Goal: Task Accomplishment & Management: Use online tool/utility

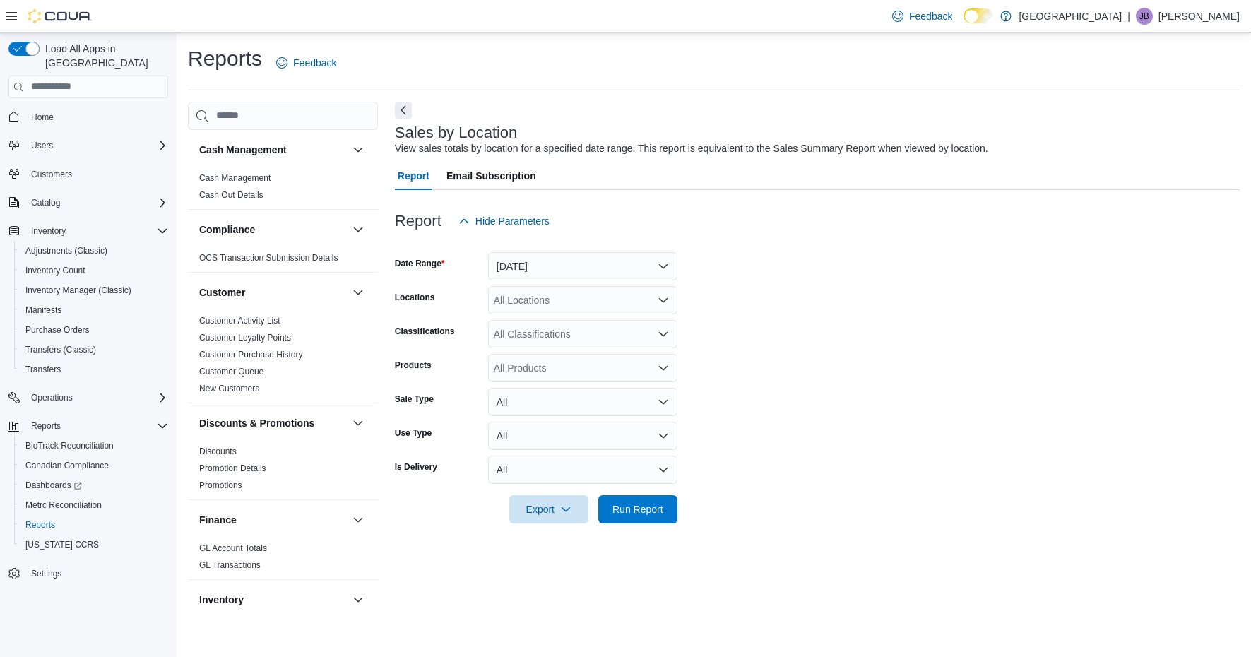
scroll to position [911, 0]
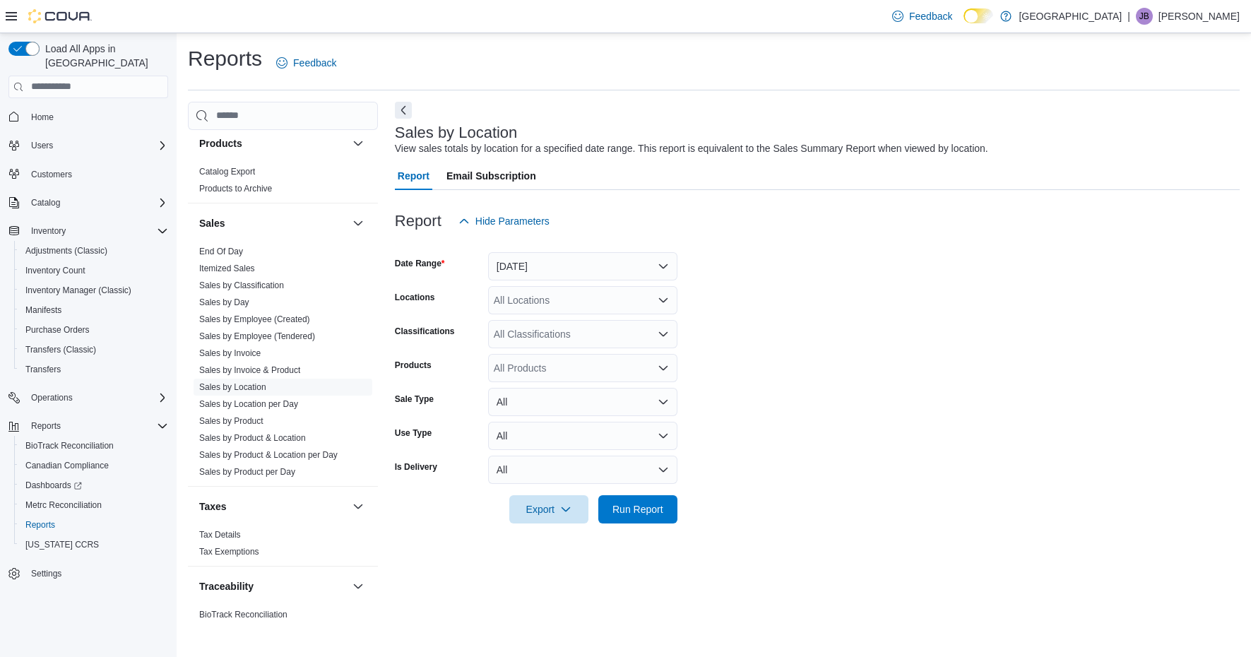
click at [610, 273] on button "[DATE]" at bounding box center [582, 266] width 189 height 28
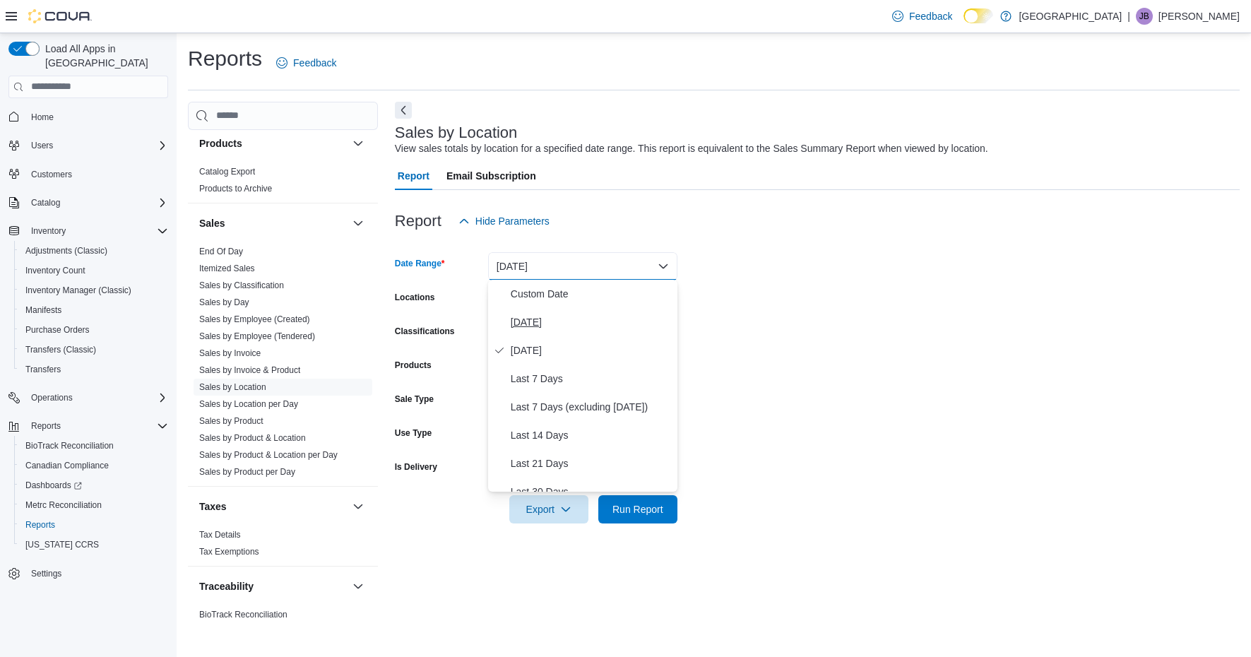
click at [531, 319] on span "[DATE]" at bounding box center [591, 322] width 161 height 17
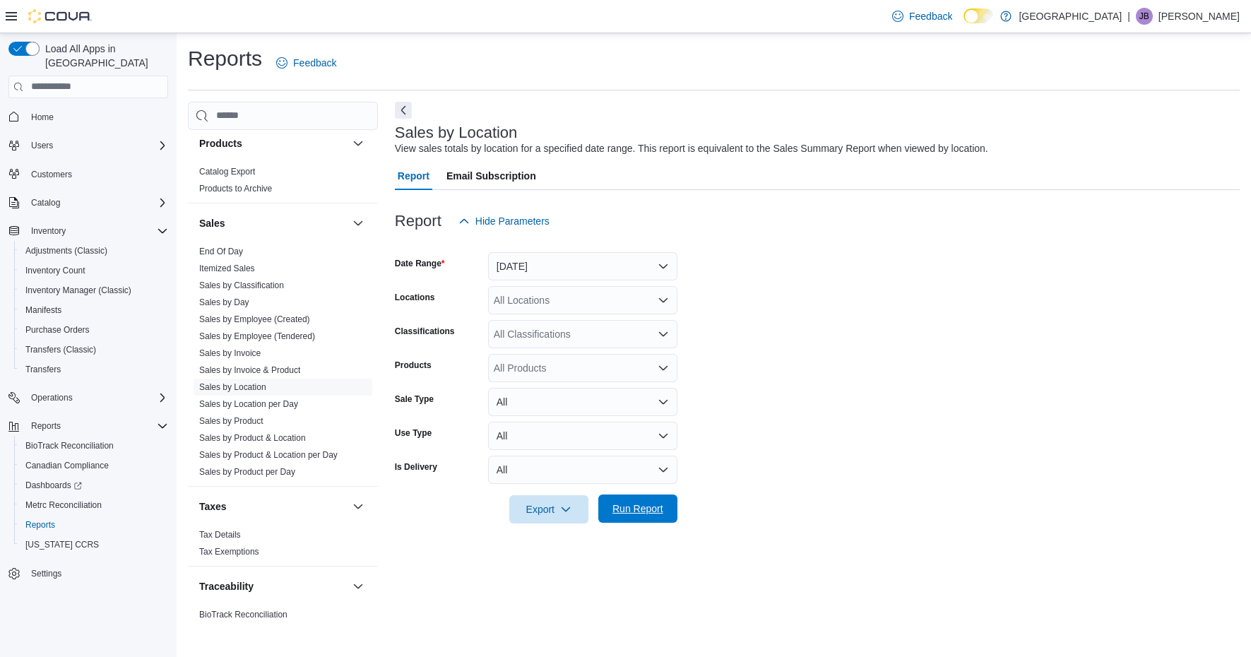
click at [644, 509] on span "Run Report" at bounding box center [638, 509] width 51 height 14
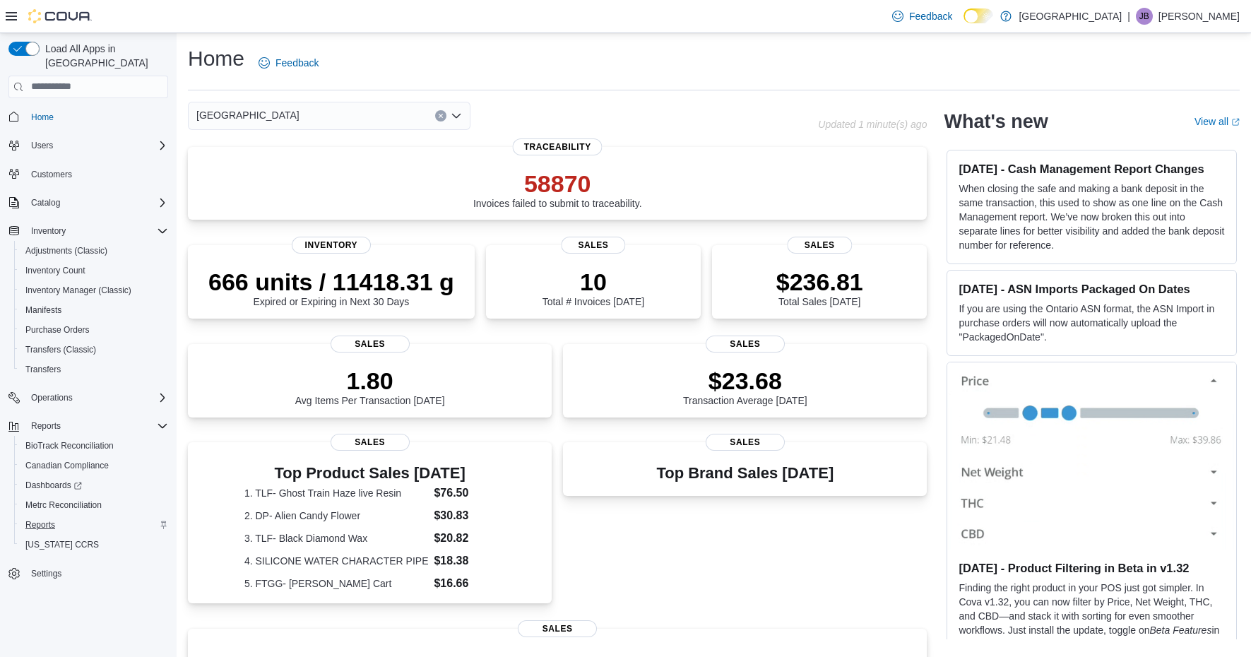
click at [47, 519] on span "Reports" at bounding box center [40, 524] width 30 height 11
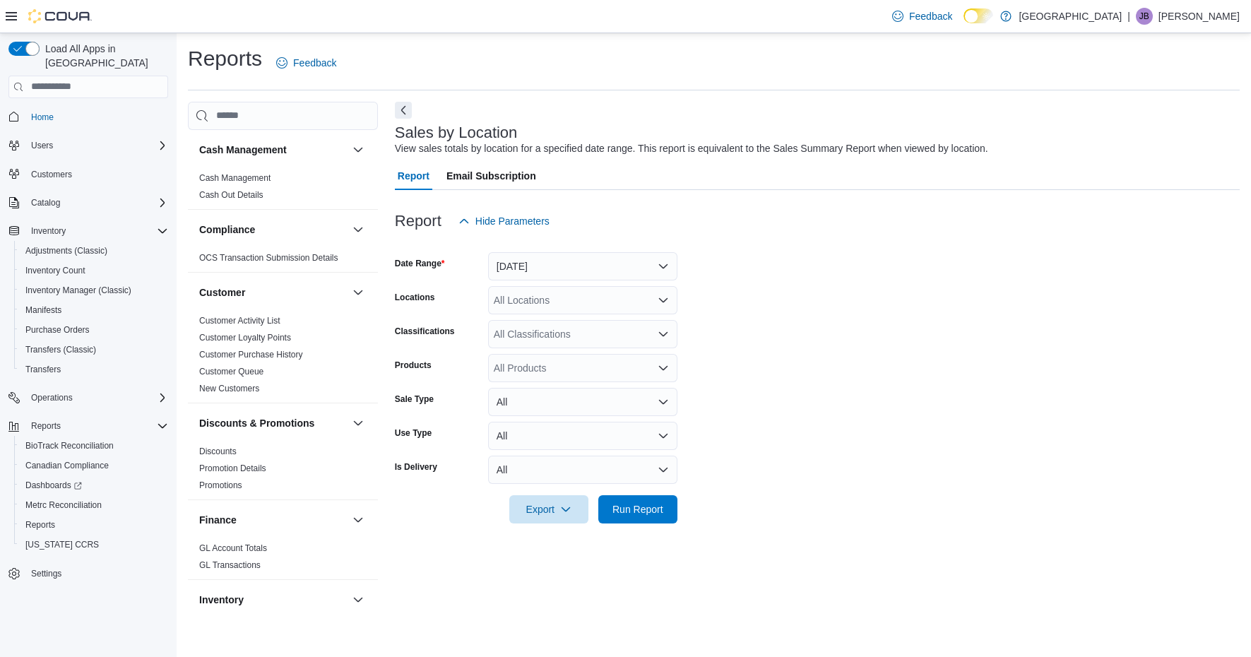
click at [614, 267] on button "[DATE]" at bounding box center [582, 266] width 189 height 28
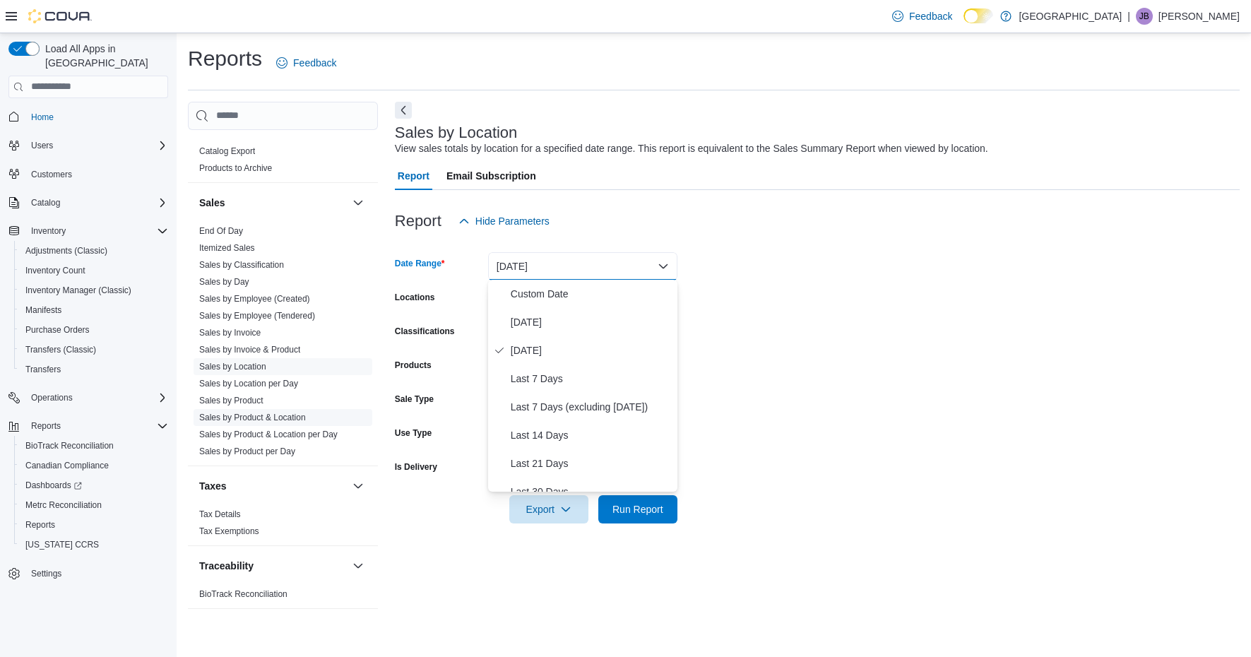
scroll to position [932, 0]
click at [244, 403] on link "Sales by Product" at bounding box center [231, 401] width 64 height 10
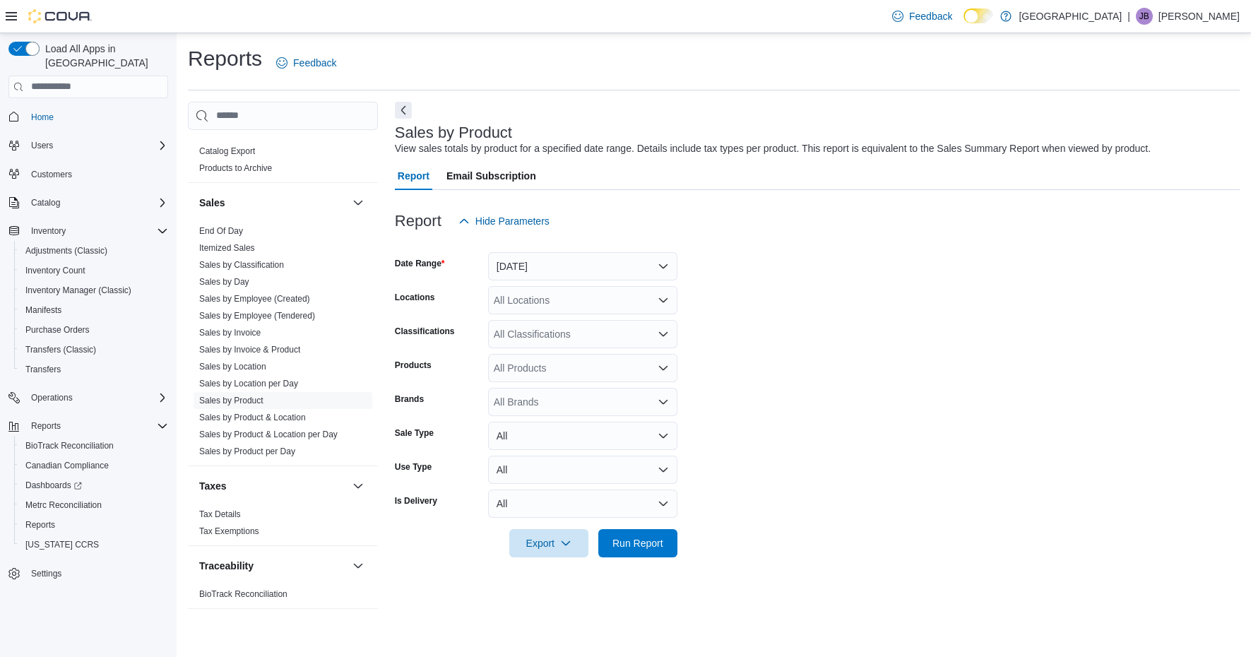
click at [659, 266] on button "[DATE]" at bounding box center [582, 266] width 189 height 28
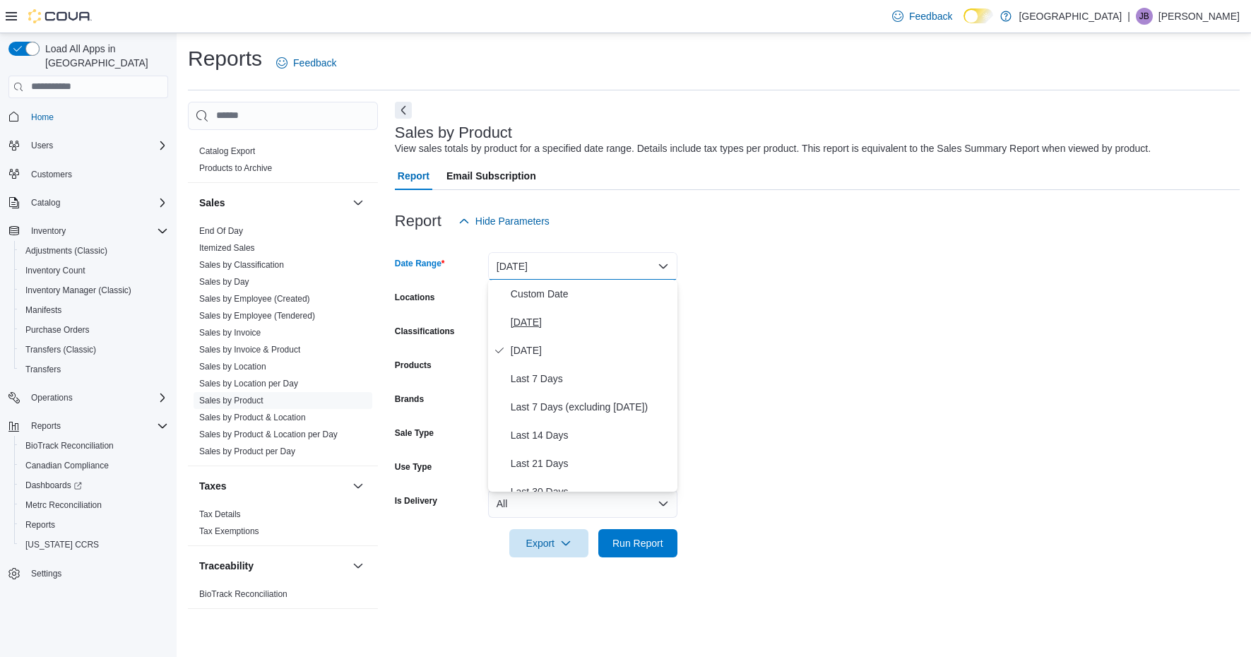
click at [570, 324] on span "[DATE]" at bounding box center [591, 322] width 161 height 17
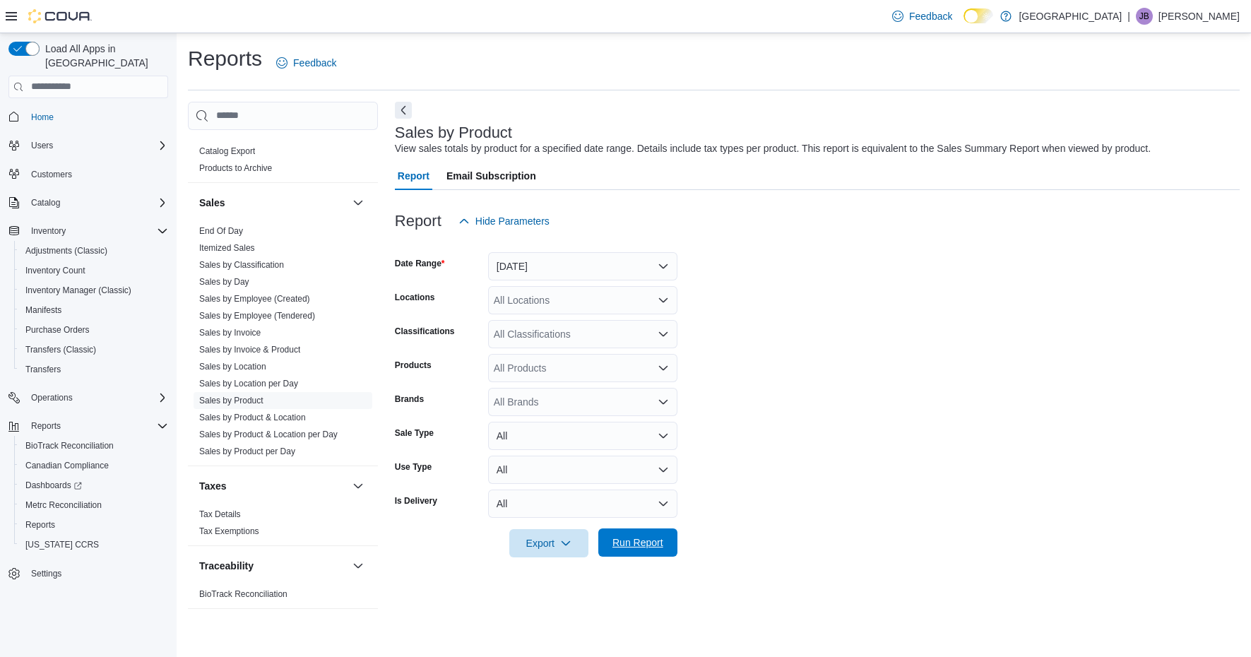
click at [639, 541] on span "Run Report" at bounding box center [638, 543] width 51 height 14
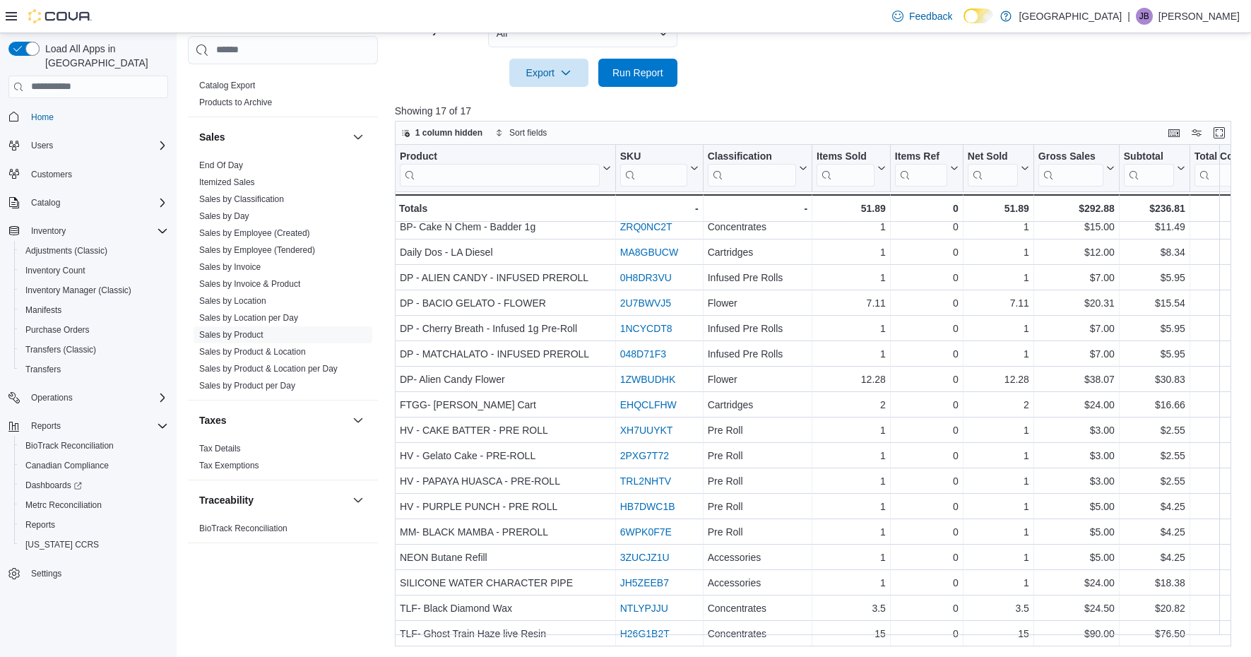
scroll to position [17, 0]
click at [248, 303] on link "Sales by Location" at bounding box center [232, 300] width 67 height 10
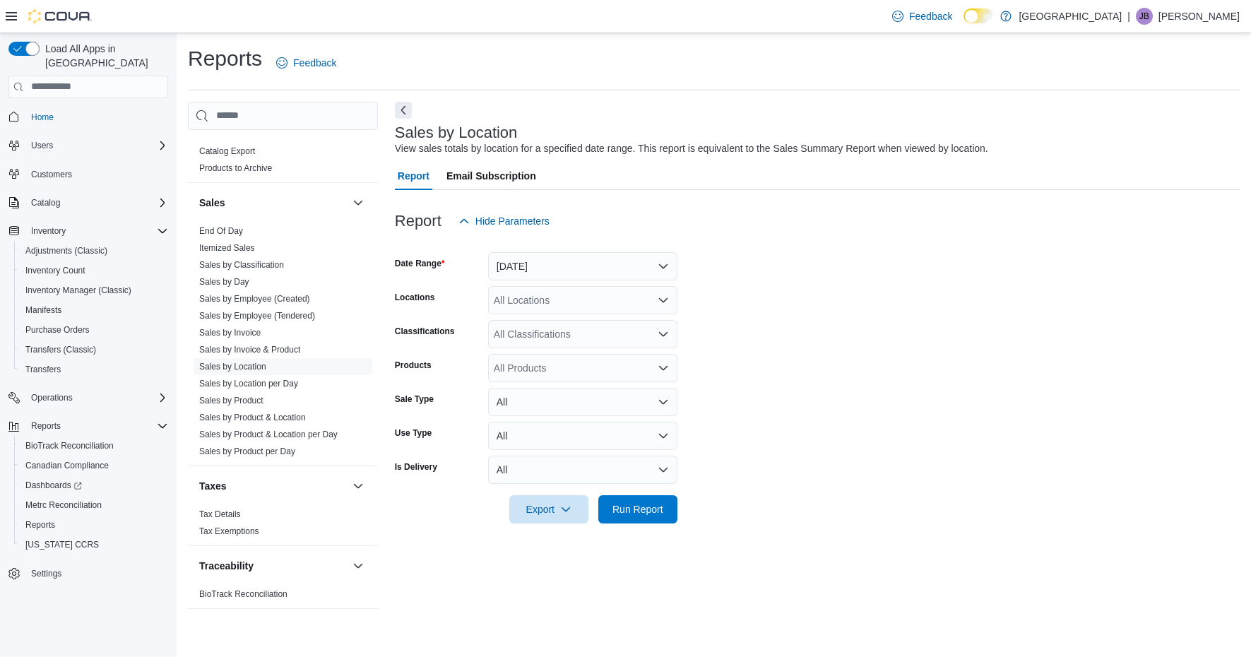
click at [620, 271] on button "[DATE]" at bounding box center [582, 266] width 189 height 28
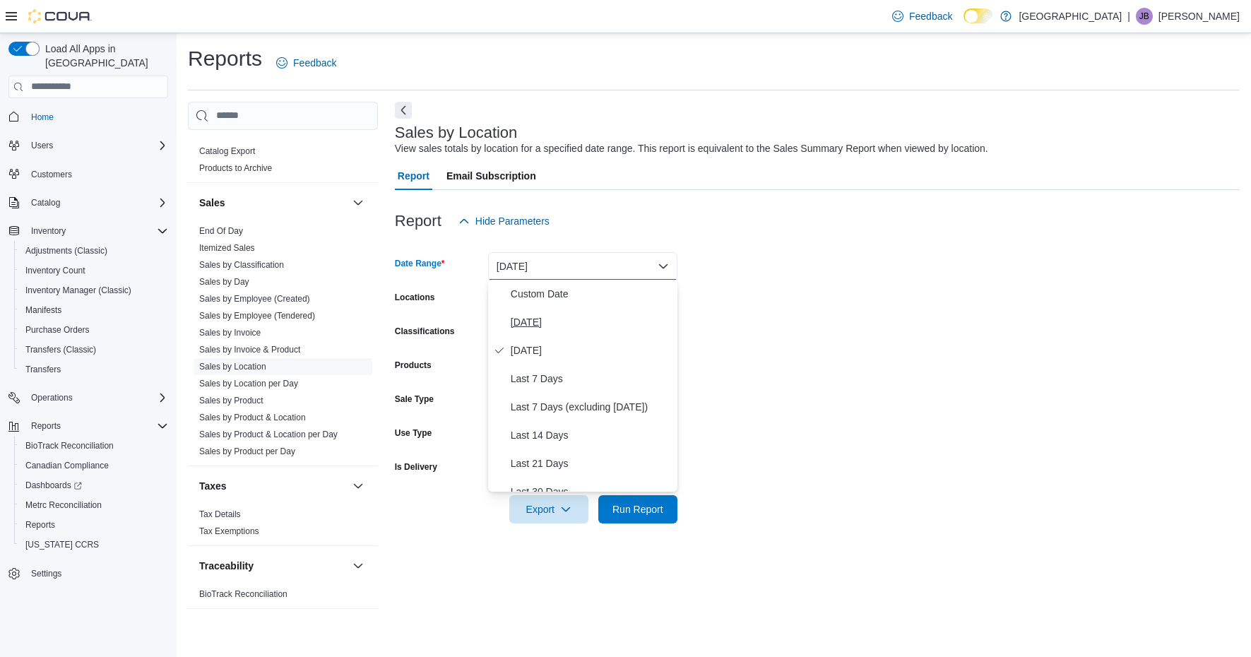
click at [572, 324] on span "[DATE]" at bounding box center [591, 322] width 161 height 17
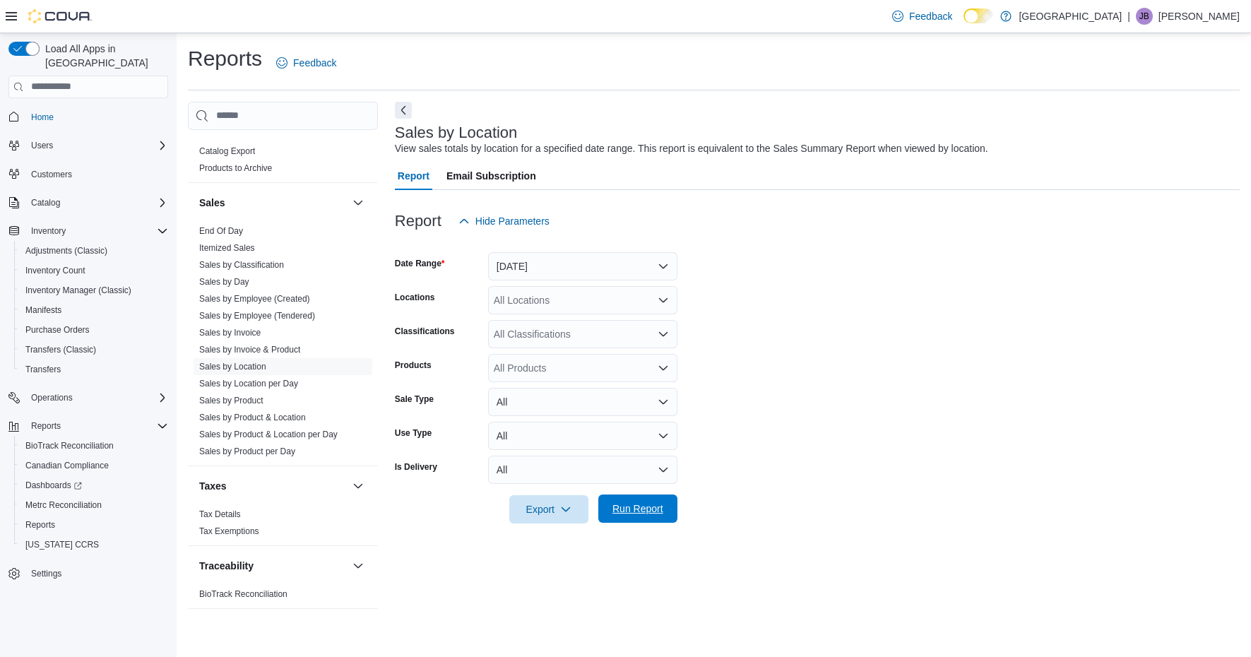
click at [650, 502] on span "Run Report" at bounding box center [638, 509] width 51 height 14
